Goal: Learn about a topic

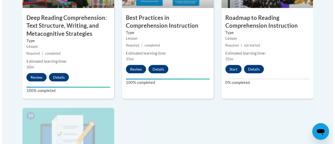
scroll to position [509, 0]
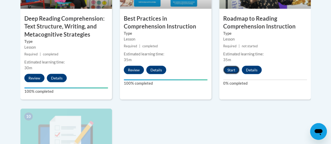
click at [233, 71] on button "Start" at bounding box center [231, 70] width 16 height 8
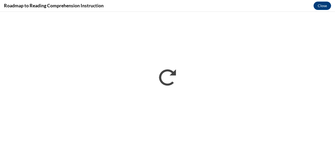
scroll to position [0, 0]
